Goal: Task Accomplishment & Management: Manage account settings

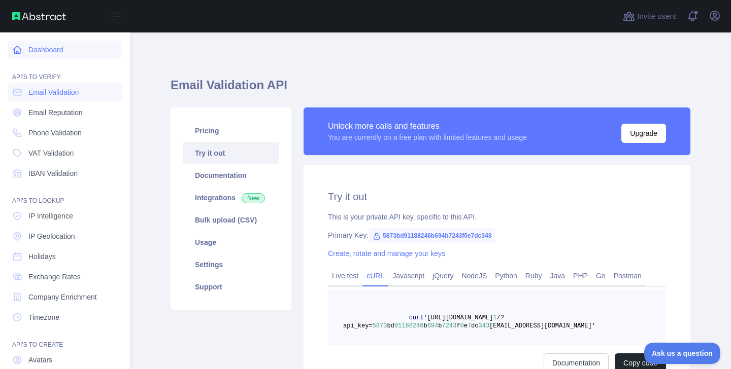
click at [56, 46] on link "Dashboard" at bounding box center [65, 50] width 114 height 18
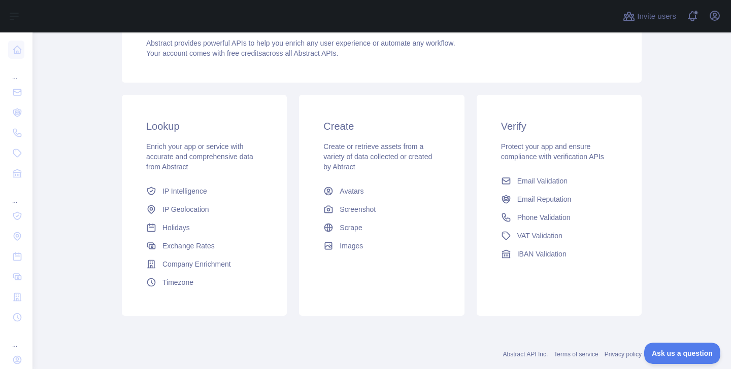
scroll to position [108, 0]
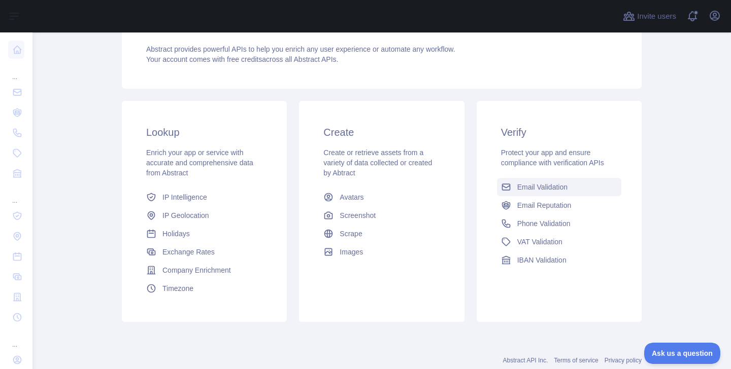
click at [556, 183] on span "Email Validation" at bounding box center [542, 187] width 50 height 10
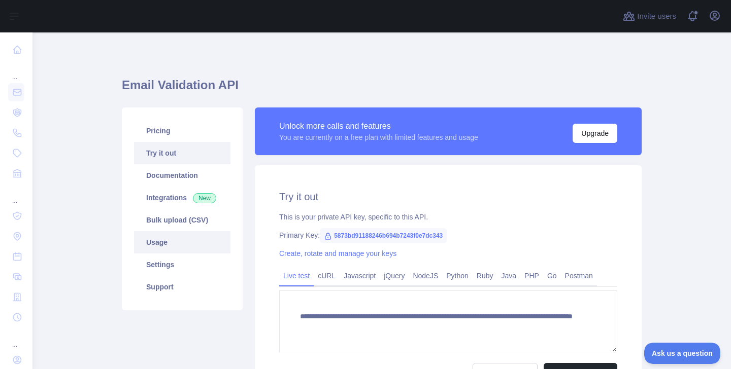
click at [184, 241] on link "Usage" at bounding box center [182, 242] width 96 height 22
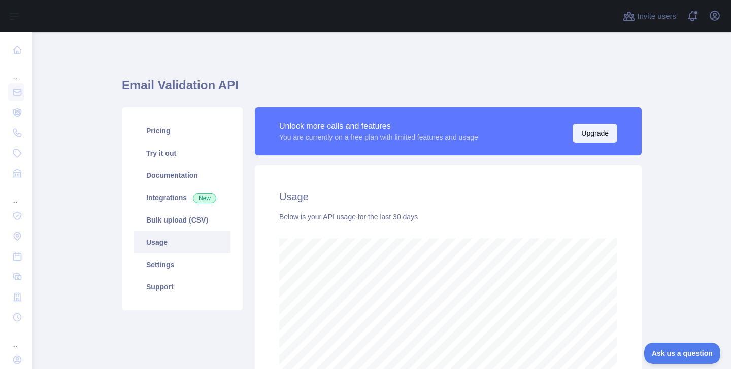
click at [603, 135] on button "Upgrade" at bounding box center [594, 133] width 45 height 19
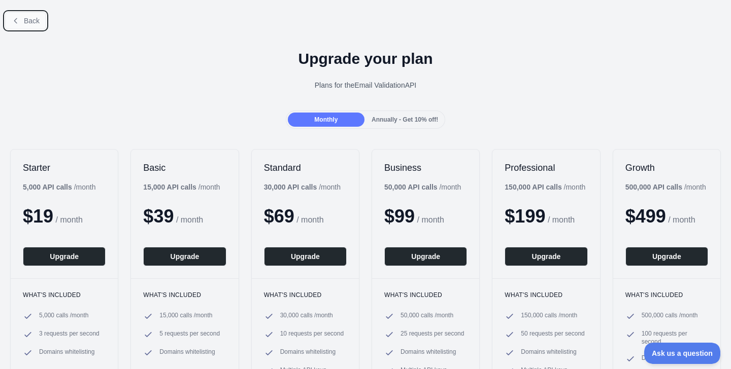
click at [27, 23] on span "Back" at bounding box center [32, 21] width 16 height 8
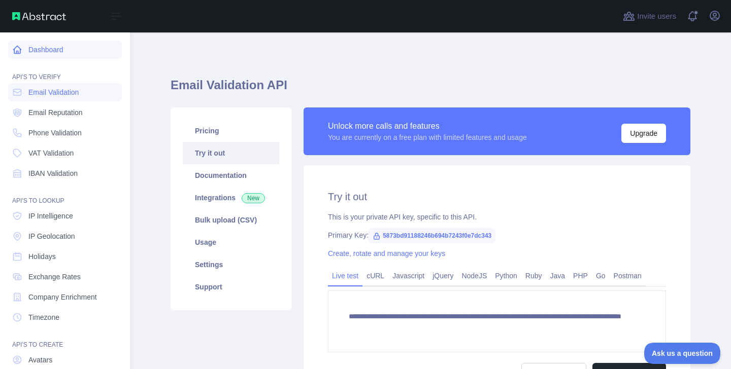
click at [60, 52] on link "Dashboard" at bounding box center [65, 50] width 114 height 18
